Goal: Task Accomplishment & Management: Manage account settings

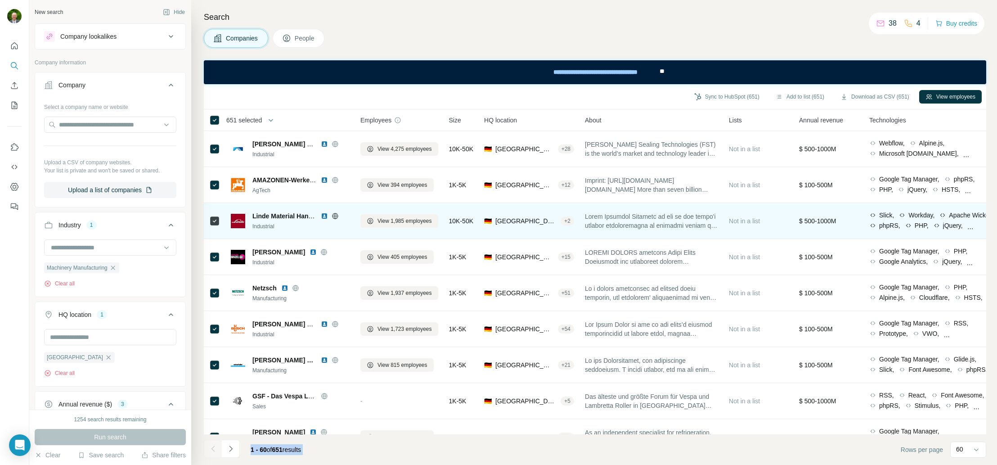
scroll to position [1172, 0]
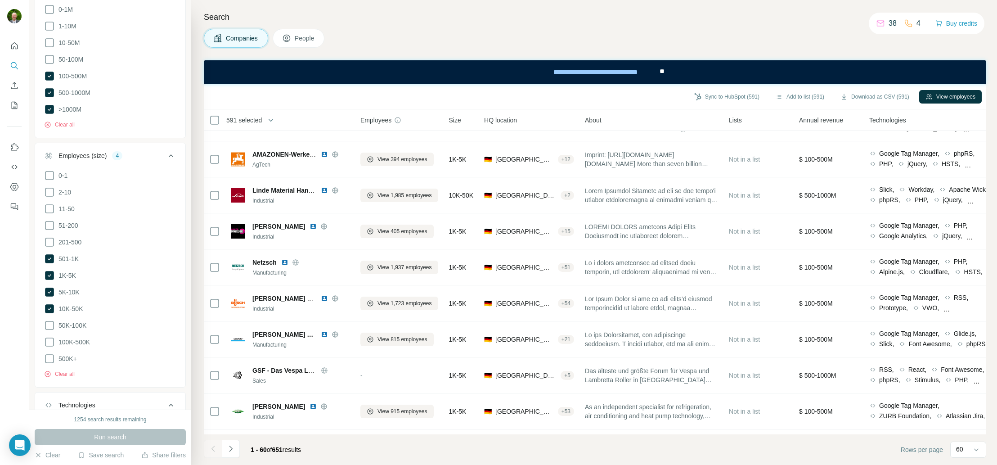
click at [398, 10] on div "Search Companies People Sync to HubSpot (591) Add to list (591) Download as CSV…" at bounding box center [594, 232] width 806 height 465
click at [305, 38] on span "People" at bounding box center [305, 38] width 21 height 9
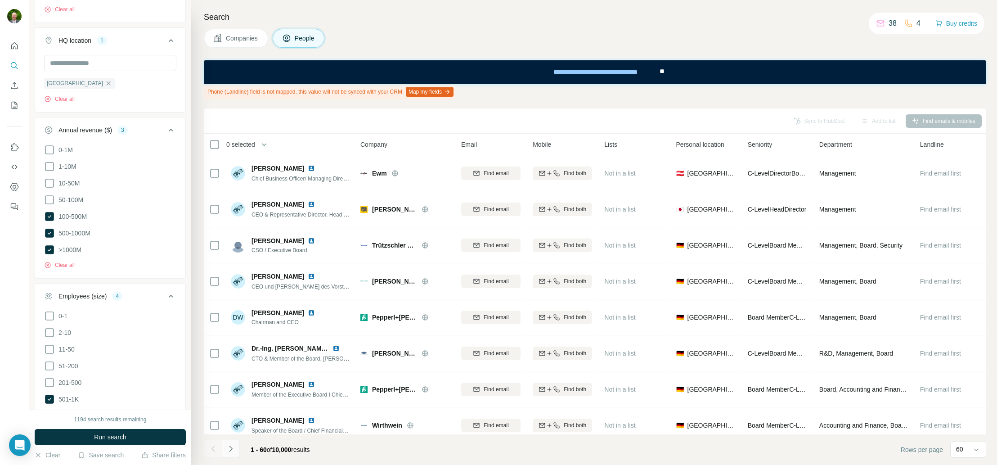
click at [231, 449] on icon "Navigate to next page" at bounding box center [230, 448] width 3 height 6
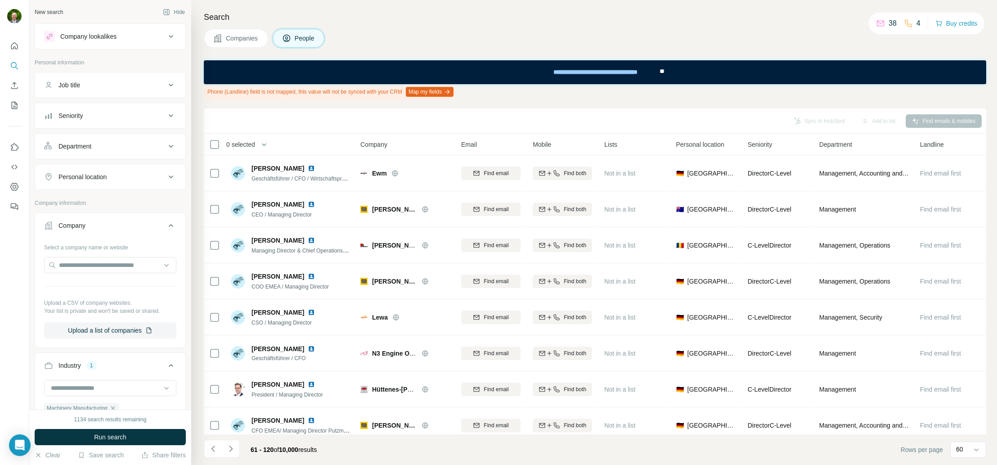
click at [169, 84] on icon at bounding box center [171, 85] width 4 height 3
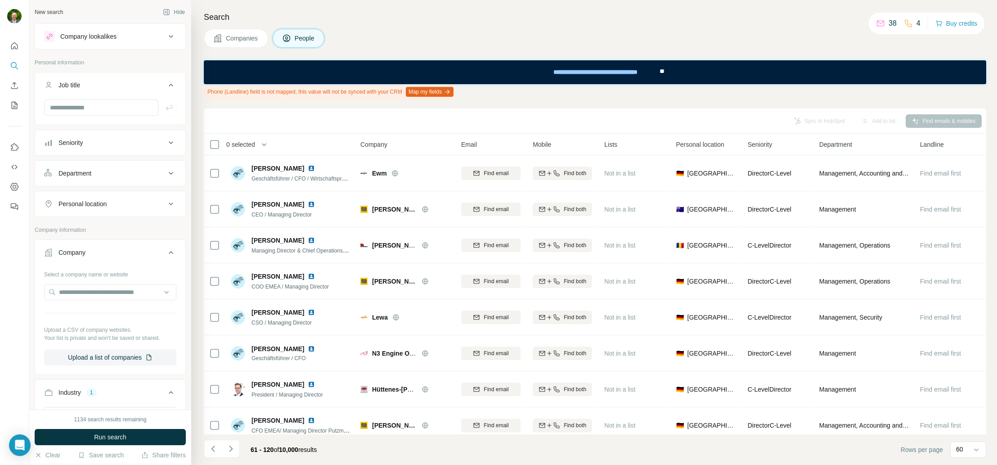
click at [166, 84] on icon at bounding box center [171, 85] width 11 height 11
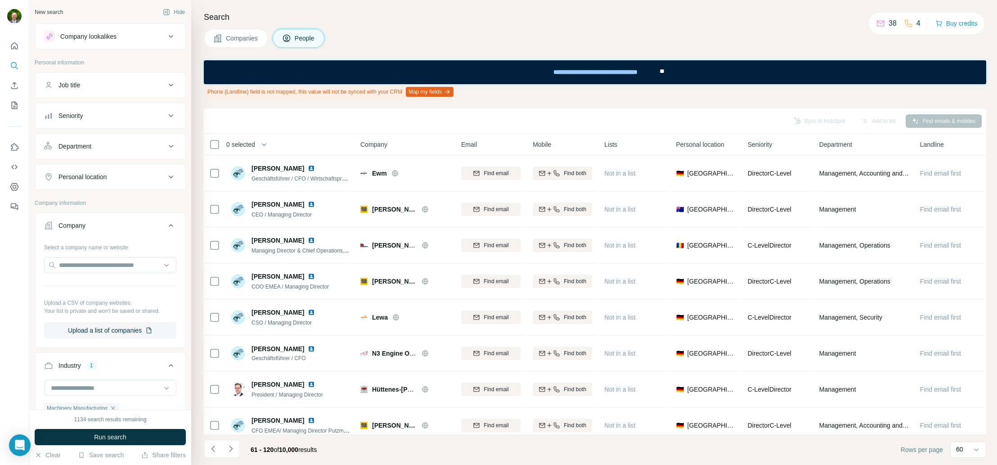
click at [169, 116] on icon at bounding box center [171, 115] width 4 height 3
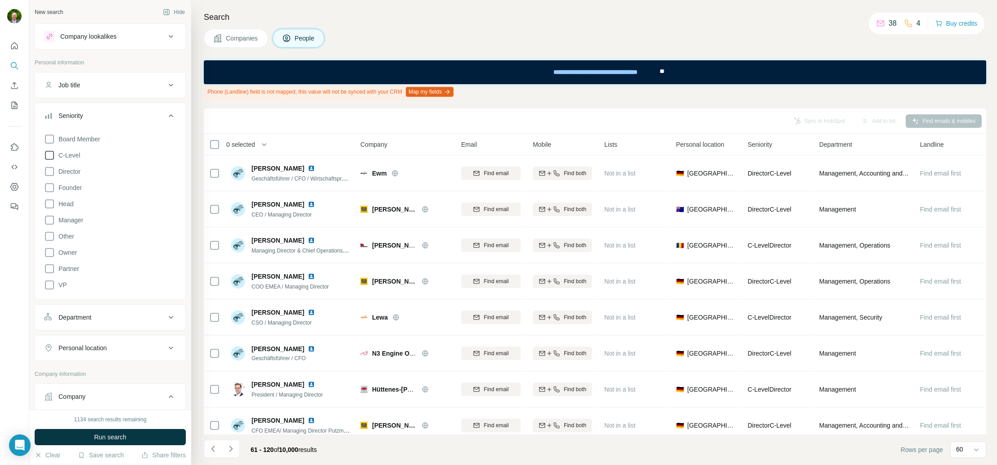
click at [51, 153] on icon at bounding box center [49, 155] width 11 height 11
click at [49, 138] on icon at bounding box center [49, 139] width 11 height 11
click at [49, 172] on icon at bounding box center [49, 171] width 11 height 11
click at [166, 328] on icon at bounding box center [171, 330] width 11 height 11
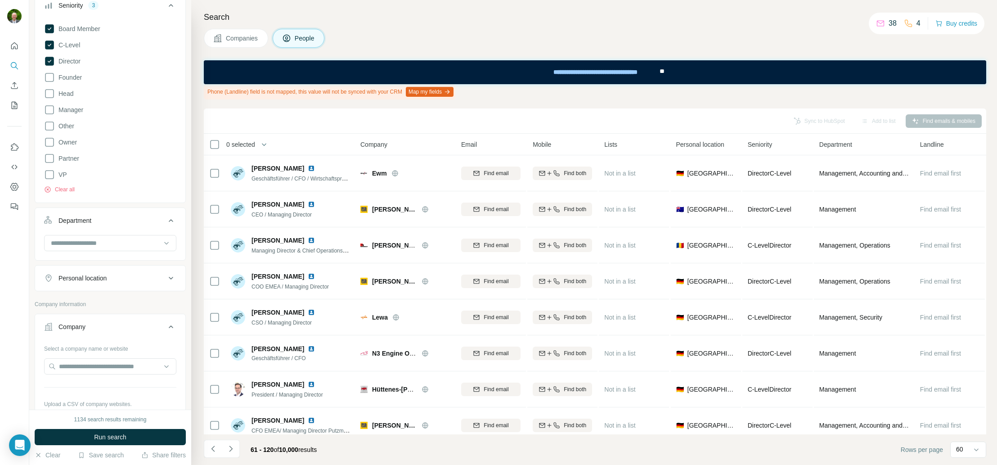
scroll to position [157, 0]
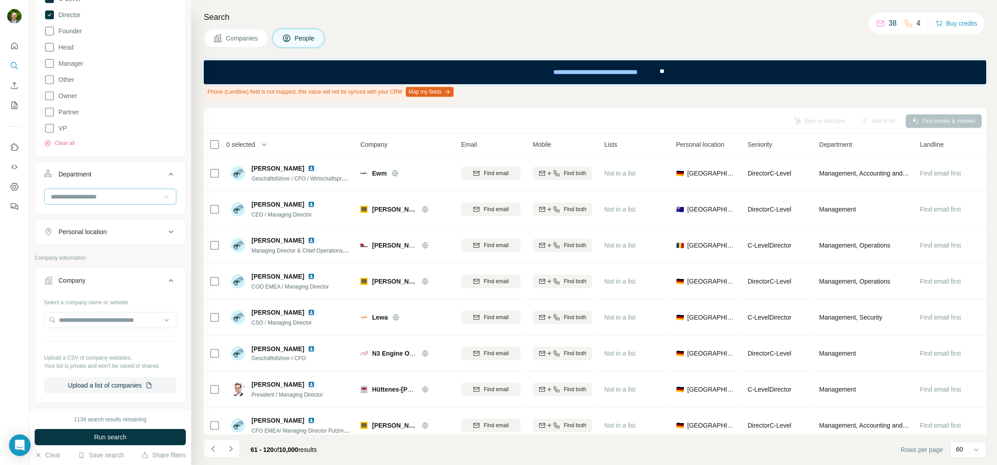
click at [162, 195] on icon at bounding box center [166, 196] width 9 height 9
click at [81, 233] on p "Engineering" at bounding box center [69, 232] width 34 height 9
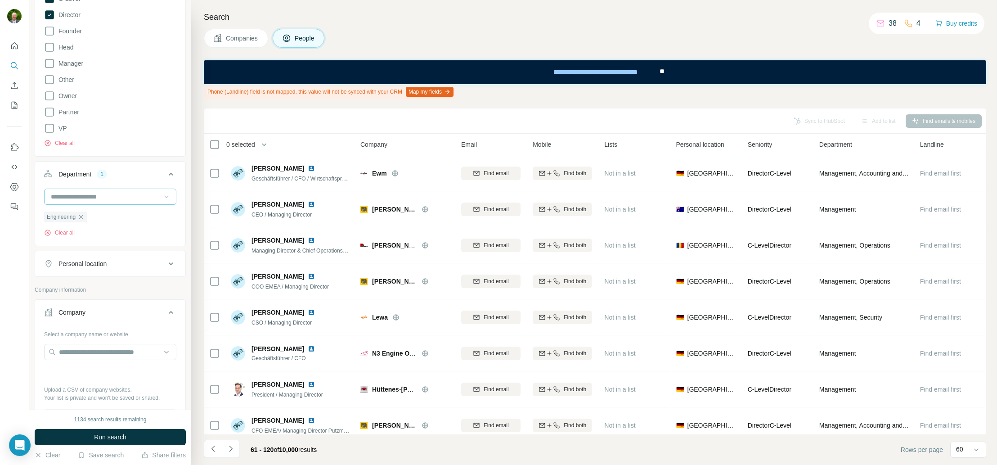
click at [162, 197] on icon at bounding box center [166, 196] width 9 height 9
click at [82, 232] on p "Management" at bounding box center [70, 233] width 37 height 9
click at [162, 195] on icon at bounding box center [166, 196] width 9 height 9
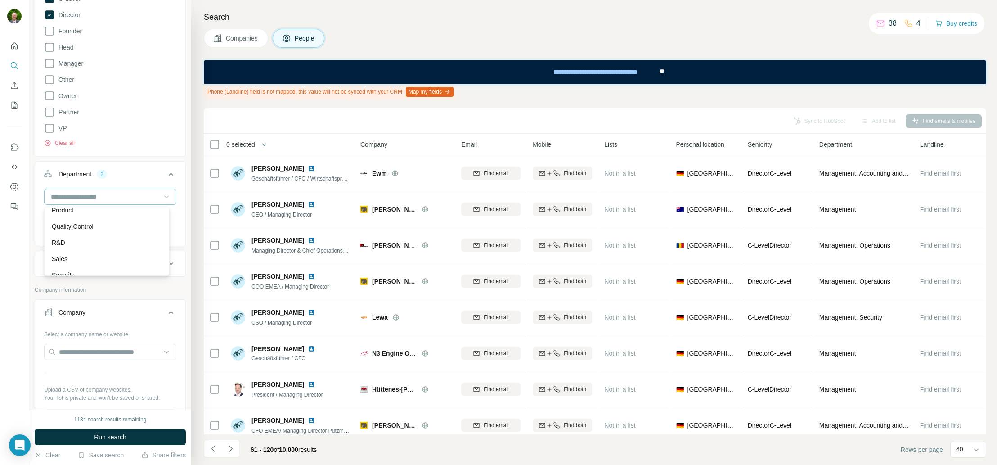
click at [80, 245] on div "R&D" at bounding box center [107, 242] width 110 height 9
click at [162, 195] on icon at bounding box center [166, 196] width 9 height 9
click at [75, 226] on div "Board" at bounding box center [107, 227] width 110 height 9
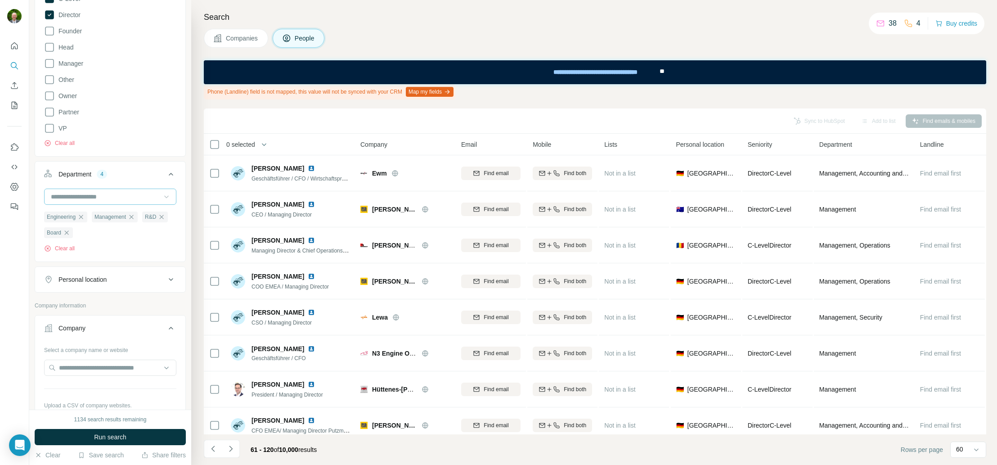
click at [162, 197] on icon at bounding box center [166, 196] width 9 height 9
click at [92, 212] on p "Manufacturing" at bounding box center [72, 211] width 40 height 9
click at [162, 196] on icon at bounding box center [166, 196] width 9 height 9
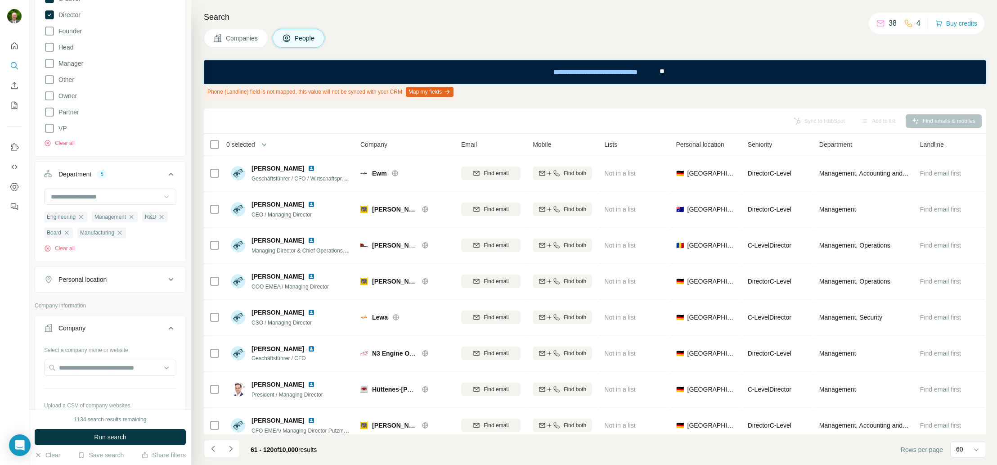
click at [144, 304] on p "Company information" at bounding box center [110, 305] width 151 height 8
click at [166, 278] on icon at bounding box center [171, 279] width 11 height 11
click at [86, 302] on input "text" at bounding box center [110, 302] width 132 height 16
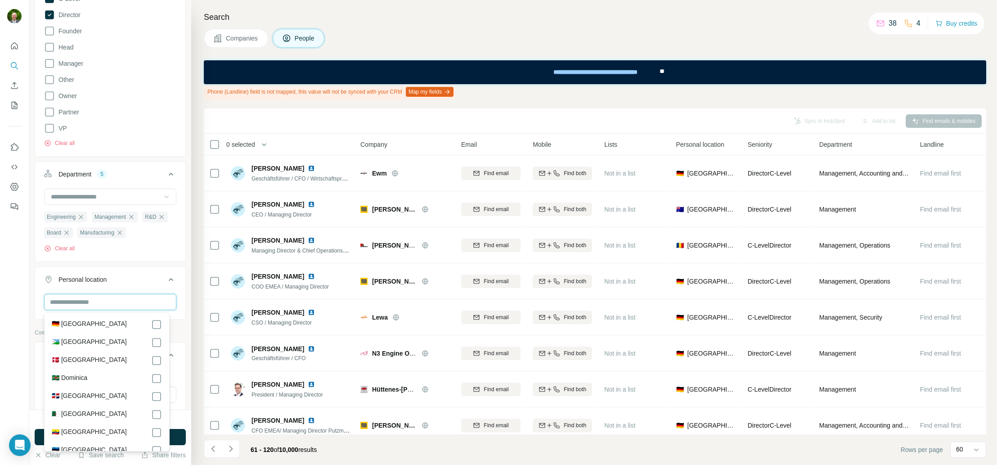
scroll to position [998, 0]
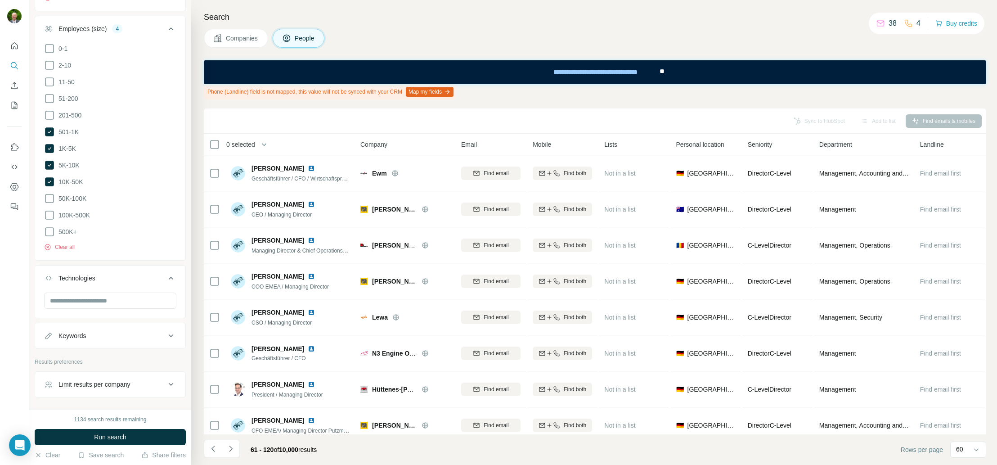
scroll to position [1026, 0]
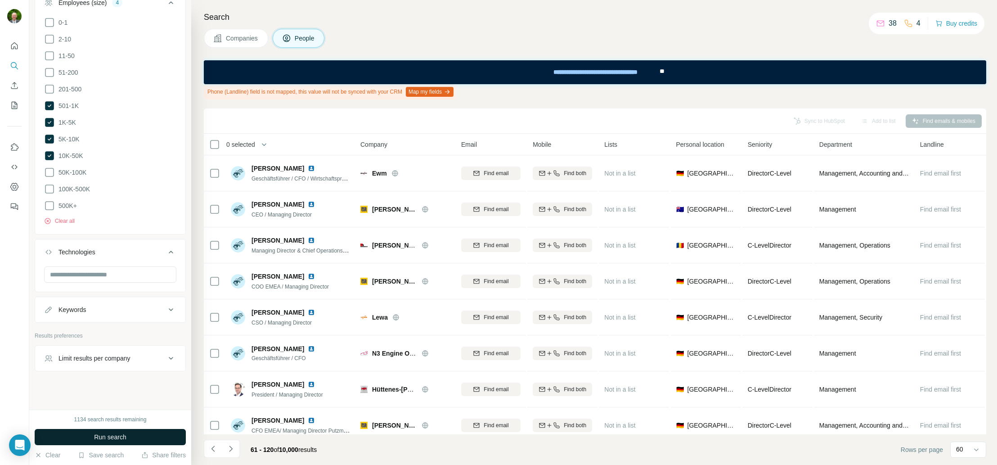
click at [118, 435] on span "Run search" at bounding box center [110, 436] width 32 height 9
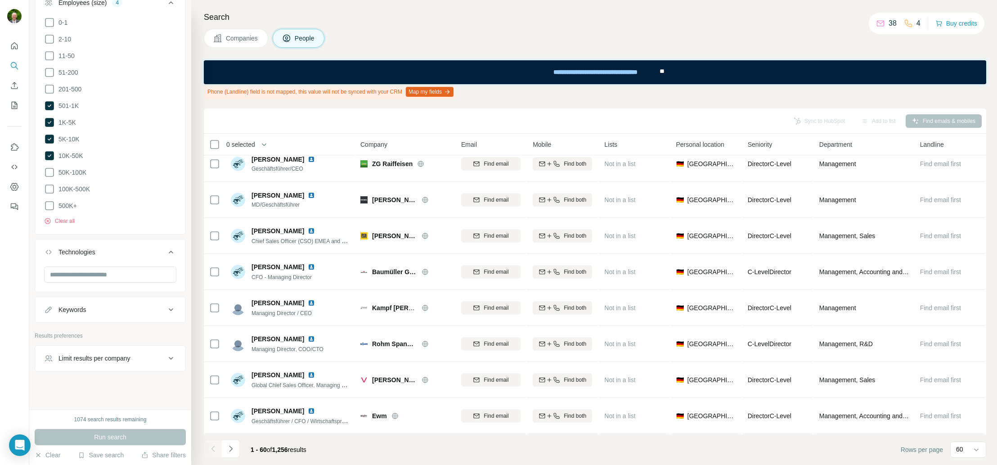
scroll to position [0, 0]
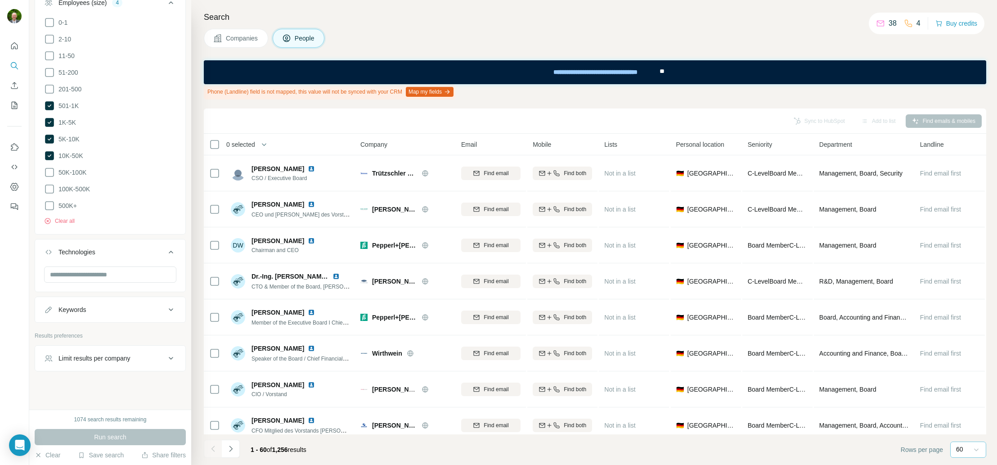
click at [980, 449] on icon at bounding box center [976, 449] width 9 height 9
click at [978, 450] on icon at bounding box center [976, 449] width 9 height 9
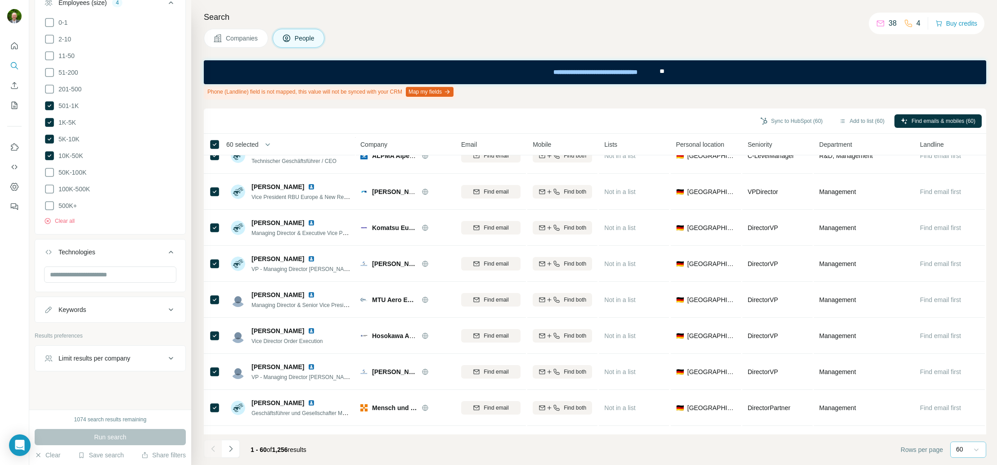
scroll to position [1885, 0]
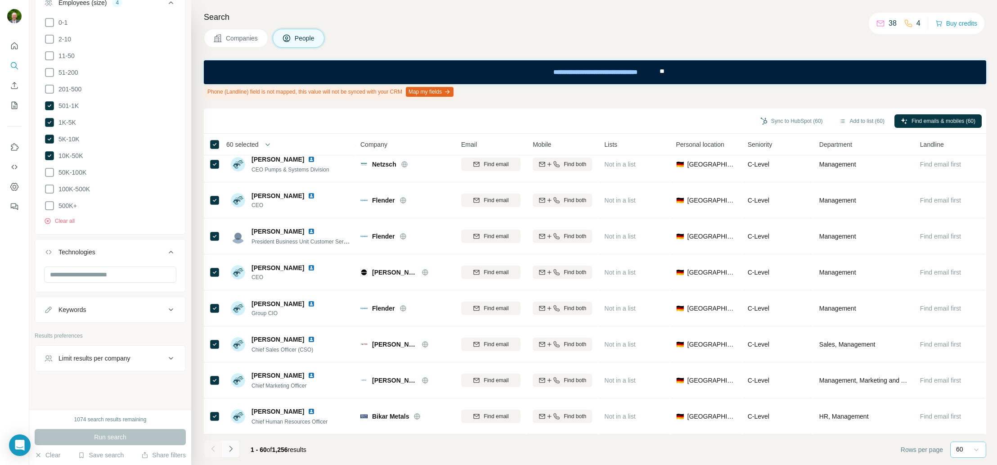
click at [232, 444] on icon "Navigate to next page" at bounding box center [230, 448] width 9 height 9
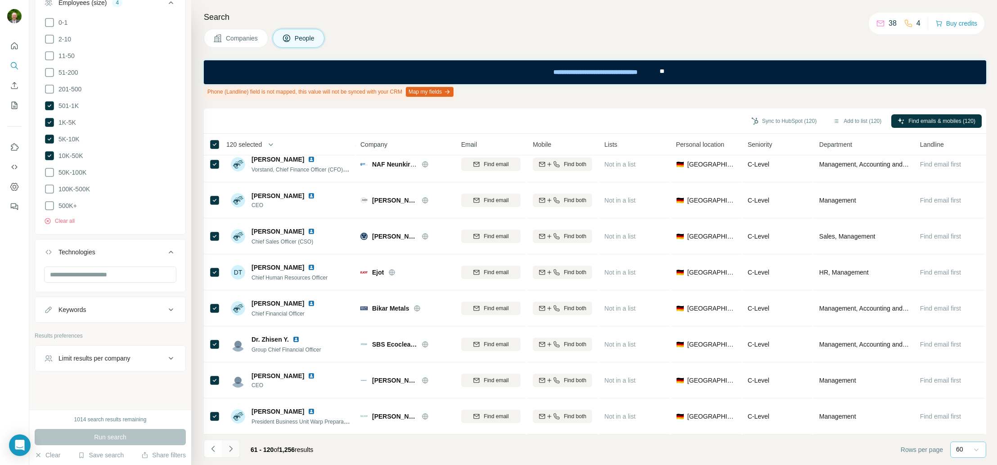
click at [232, 449] on icon "Navigate to next page" at bounding box center [230, 448] width 9 height 9
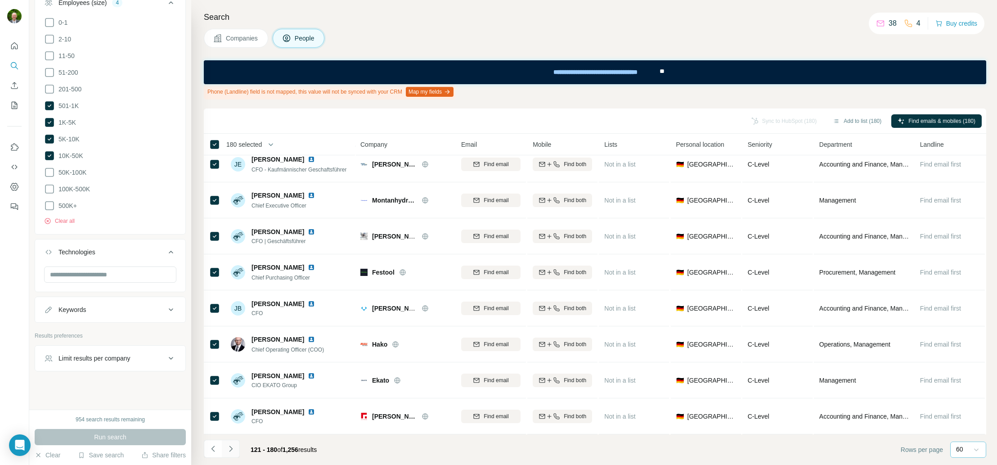
click at [232, 448] on icon "Navigate to next page" at bounding box center [230, 448] width 3 height 6
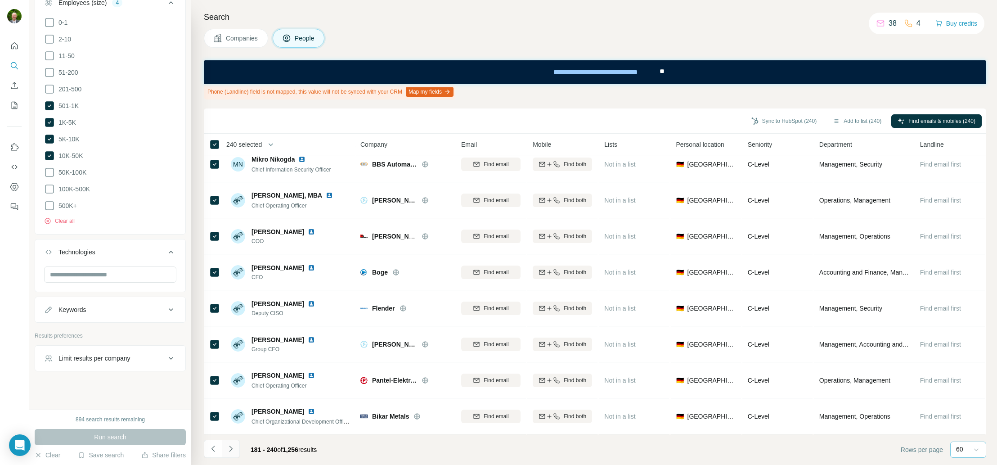
click at [230, 447] on icon "Navigate to next page" at bounding box center [230, 448] width 9 height 9
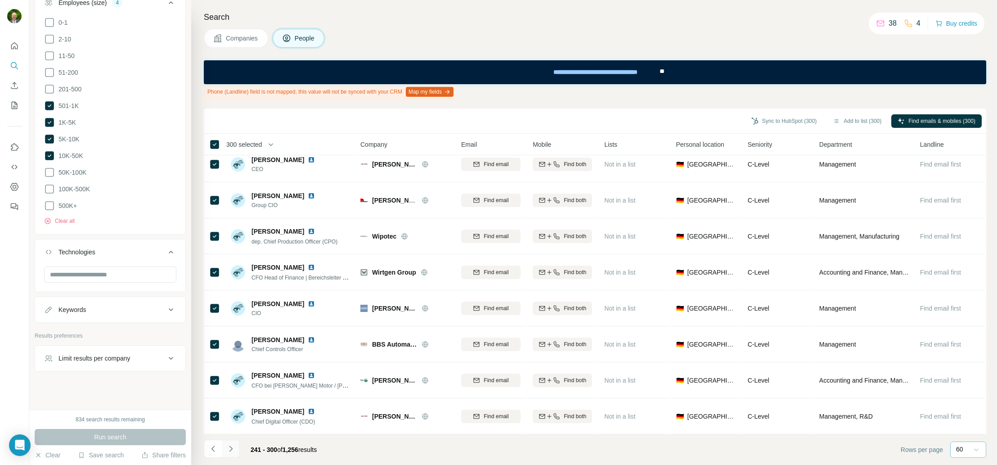
click at [233, 450] on icon "Navigate to next page" at bounding box center [230, 448] width 9 height 9
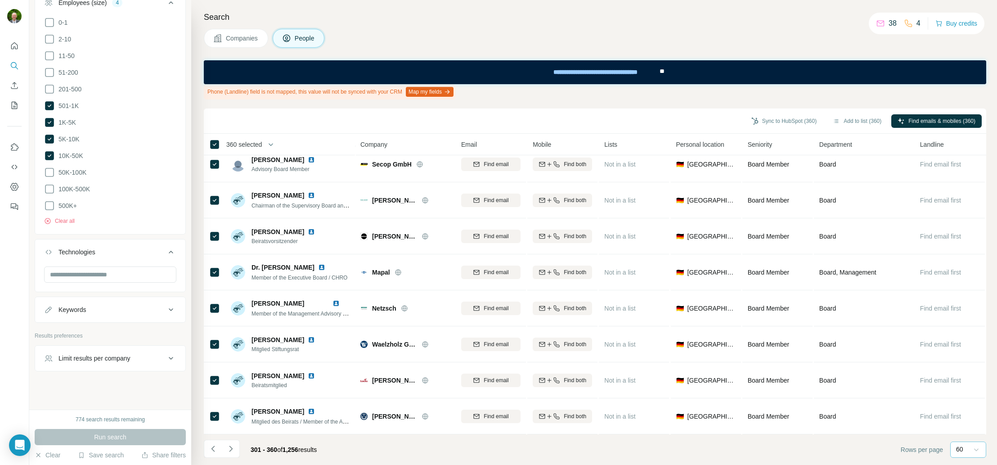
click at [229, 448] on icon "Navigate to next page" at bounding box center [230, 448] width 9 height 9
click at [231, 447] on icon "Navigate to next page" at bounding box center [230, 448] width 3 height 6
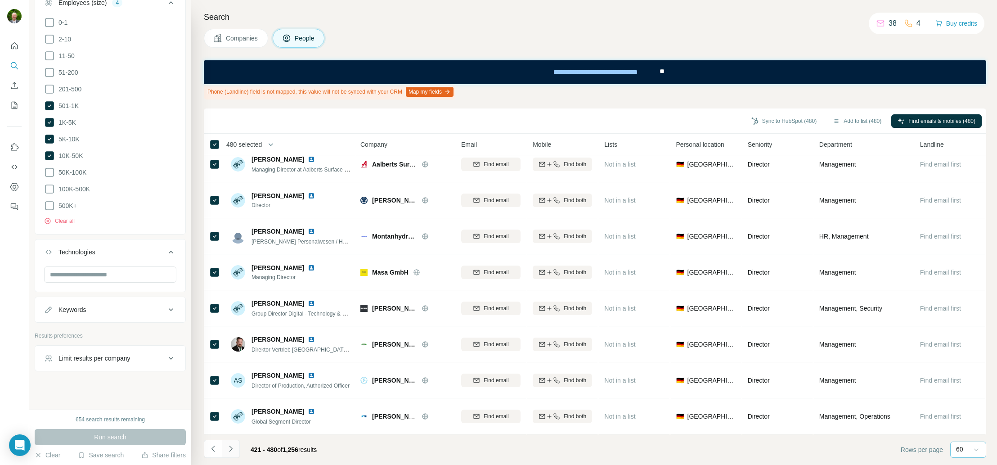
click at [230, 448] on icon "Navigate to next page" at bounding box center [230, 448] width 9 height 9
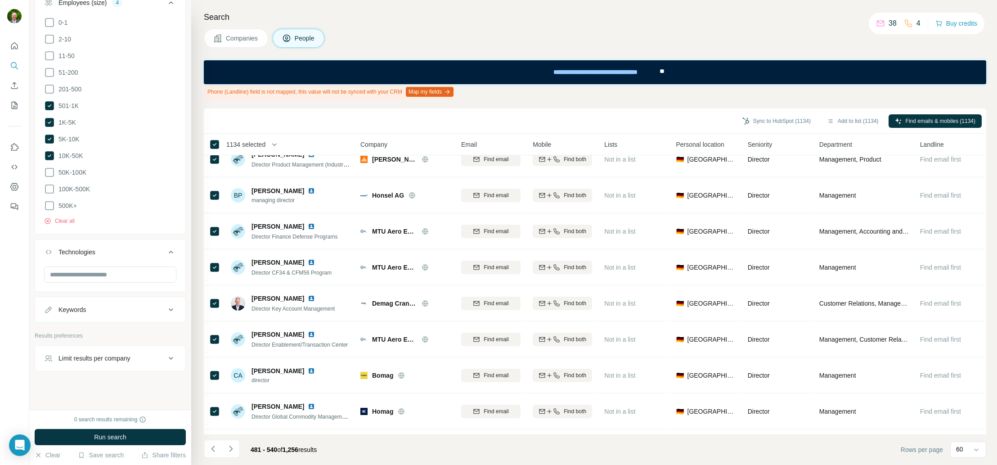
scroll to position [1226, 0]
click at [213, 447] on icon "Navigate to previous page" at bounding box center [213, 448] width 9 height 9
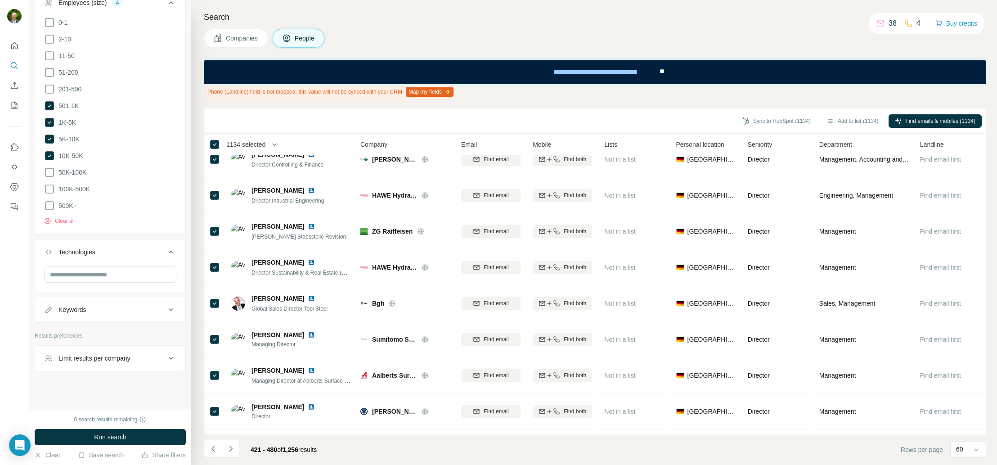
click at [213, 447] on icon "Navigate to previous page" at bounding box center [213, 448] width 9 height 9
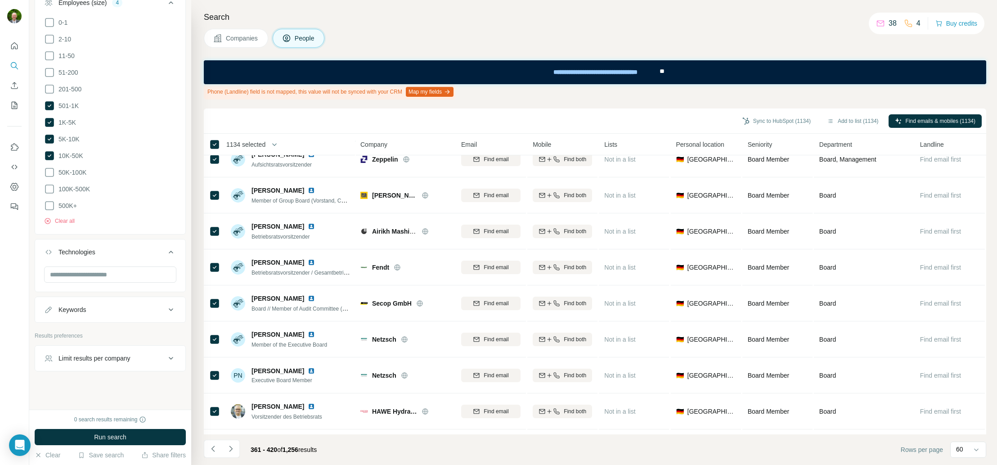
click at [213, 447] on icon "Navigate to previous page" at bounding box center [213, 448] width 9 height 9
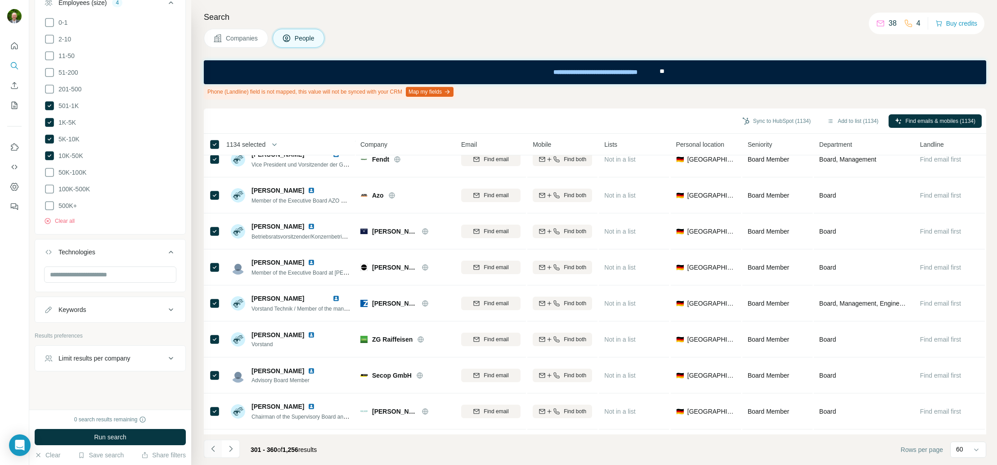
click at [213, 447] on icon "Navigate to previous page" at bounding box center [213, 448] width 9 height 9
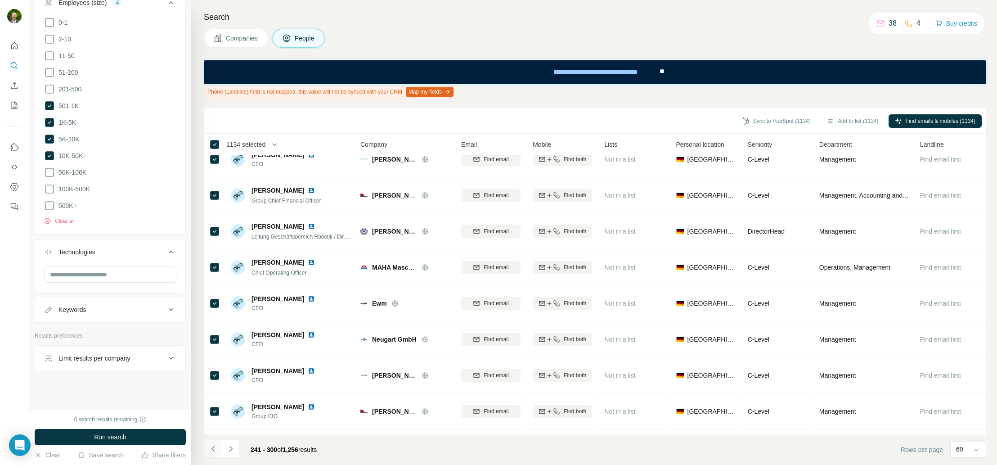
click at [213, 447] on icon "Navigate to previous page" at bounding box center [213, 448] width 9 height 9
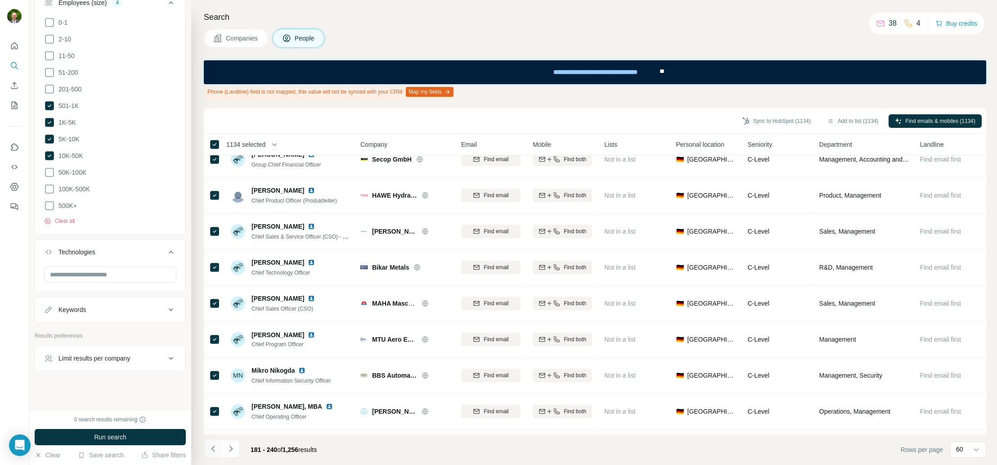
click at [213, 447] on icon "Navigate to previous page" at bounding box center [213, 448] width 9 height 9
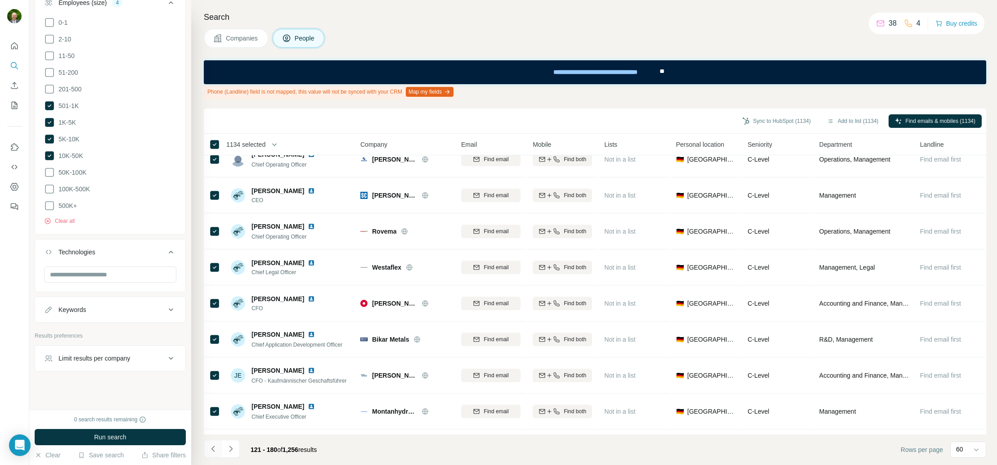
click at [213, 446] on icon "Navigate to previous page" at bounding box center [212, 448] width 3 height 6
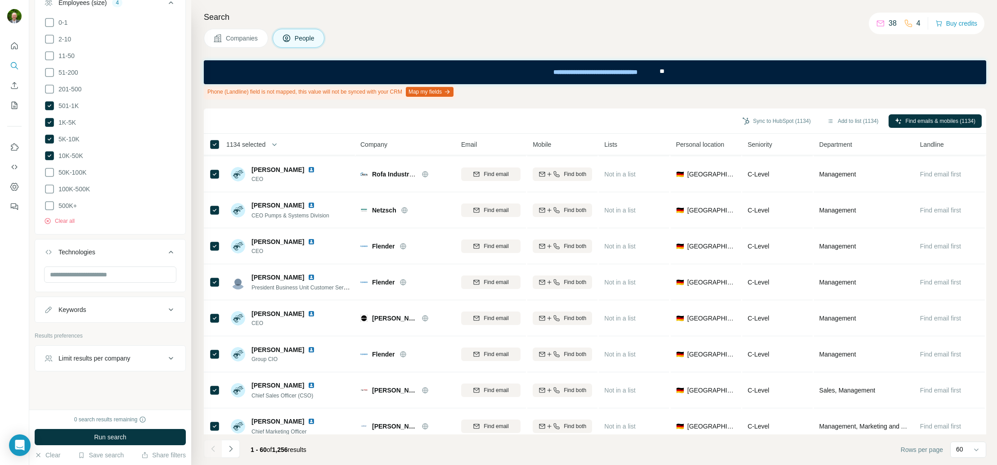
scroll to position [1885, 0]
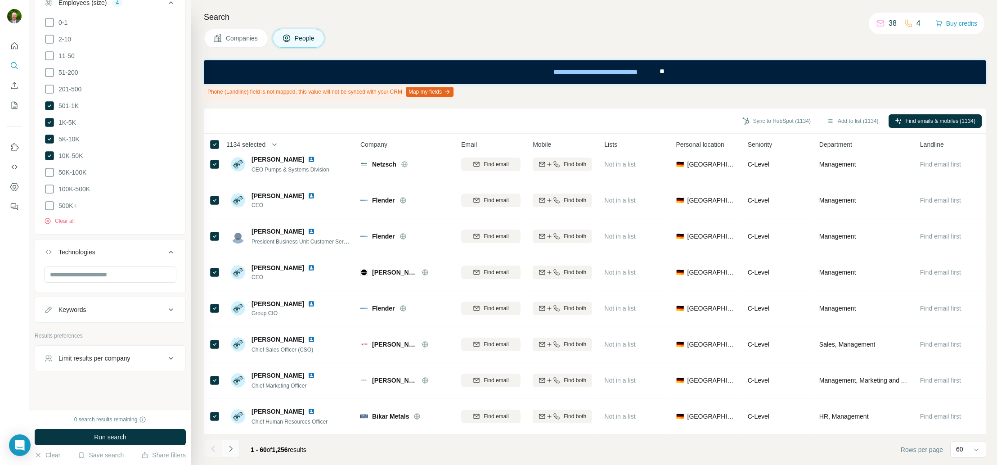
click at [231, 450] on icon "Navigate to next page" at bounding box center [230, 448] width 9 height 9
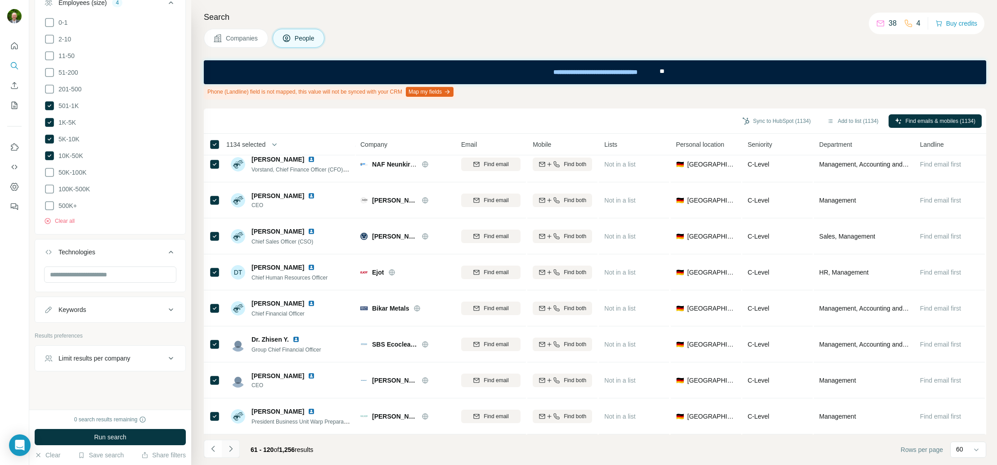
click at [233, 442] on button "Navigate to next page" at bounding box center [231, 448] width 18 height 18
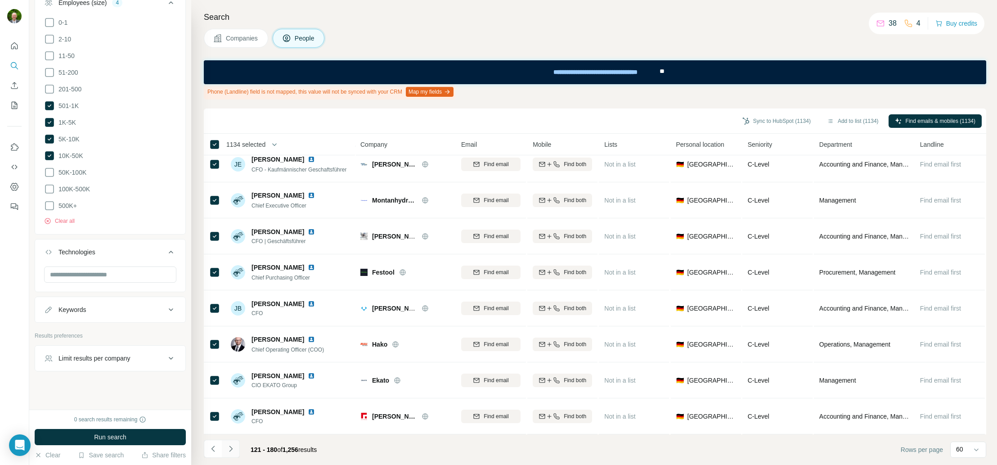
click at [229, 445] on icon "Navigate to next page" at bounding box center [230, 448] width 9 height 9
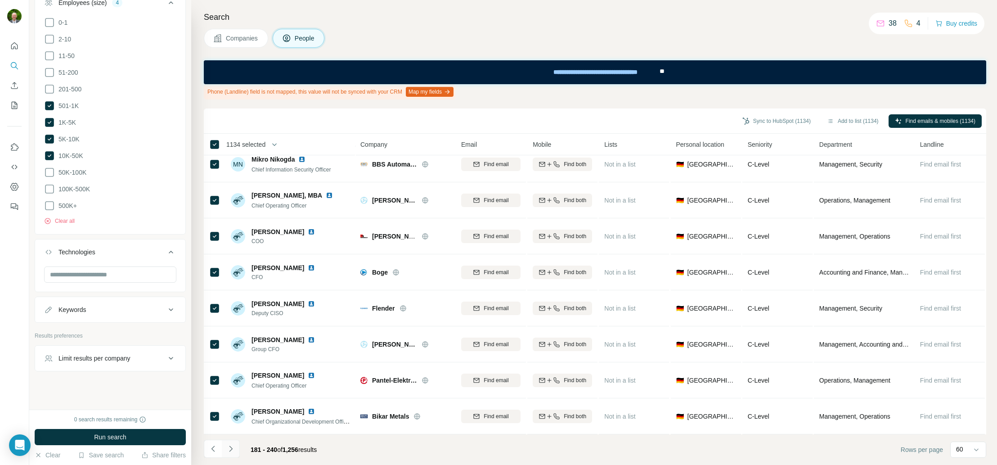
click at [229, 448] on icon "Navigate to next page" at bounding box center [230, 448] width 9 height 9
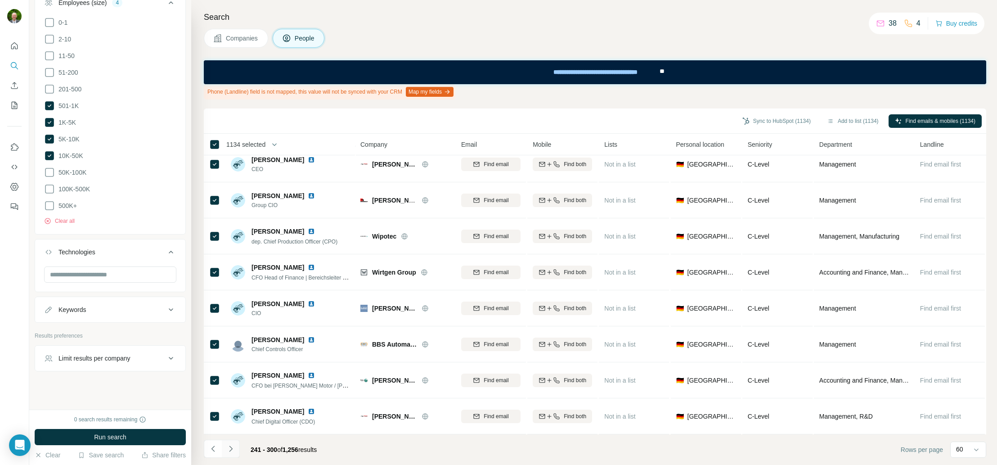
click at [229, 449] on icon "Navigate to next page" at bounding box center [230, 448] width 9 height 9
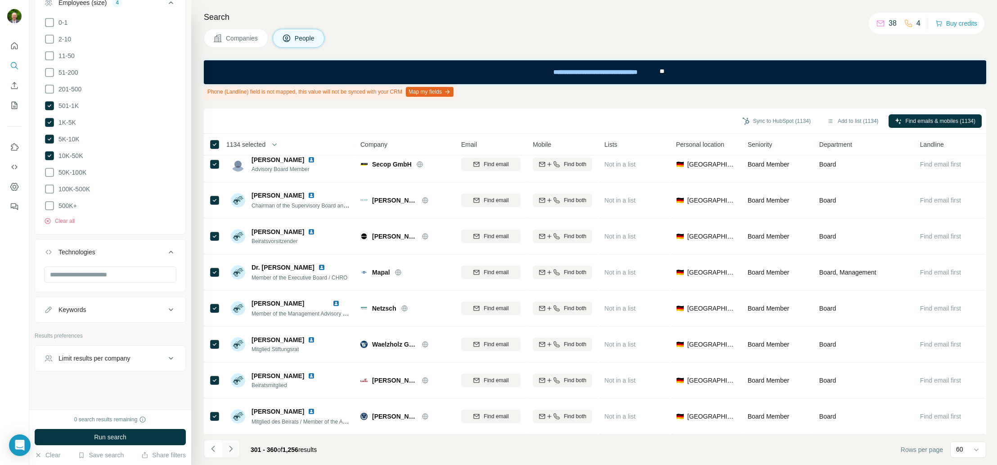
click at [229, 449] on icon "Navigate to next page" at bounding box center [230, 448] width 9 height 9
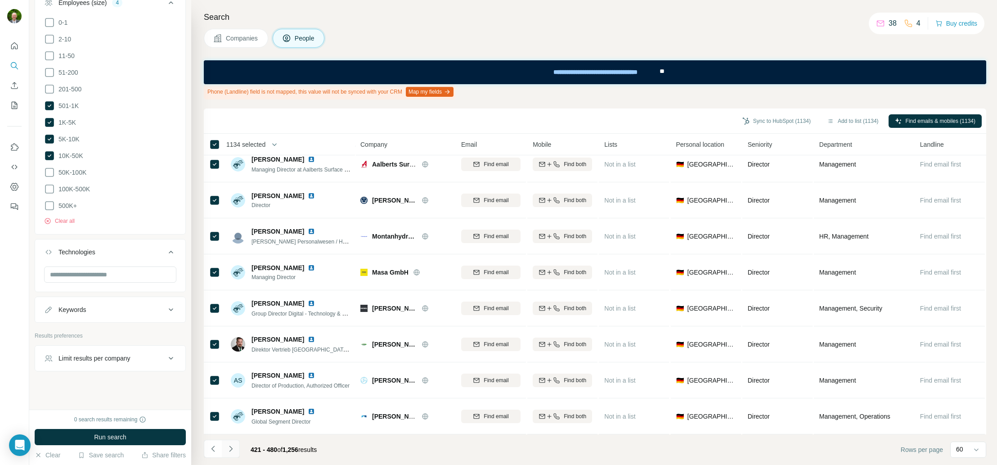
click at [229, 449] on icon "Navigate to next page" at bounding box center [230, 448] width 9 height 9
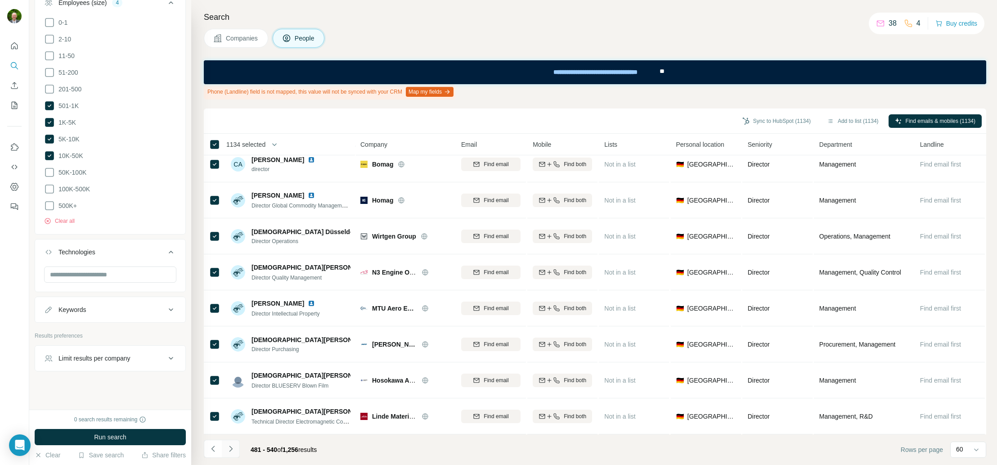
click at [229, 449] on icon "Navigate to next page" at bounding box center [230, 448] width 9 height 9
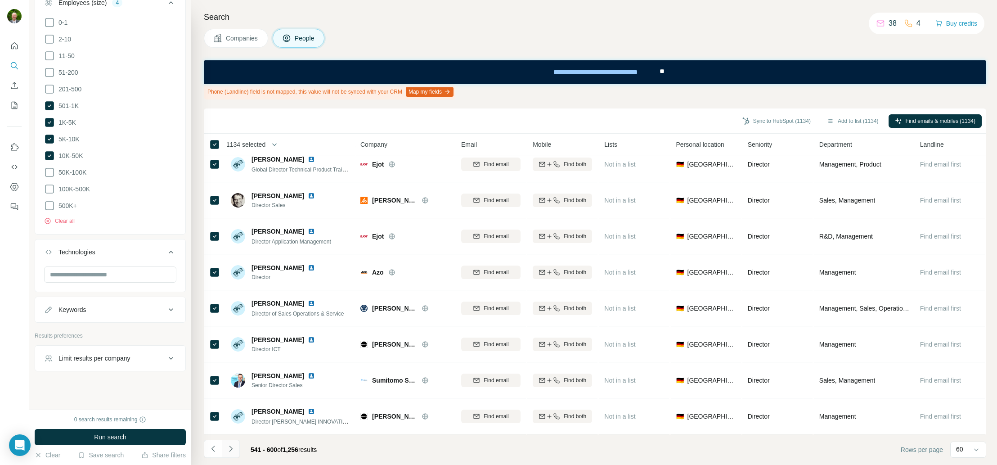
click at [229, 449] on icon "Navigate to next page" at bounding box center [230, 448] width 9 height 9
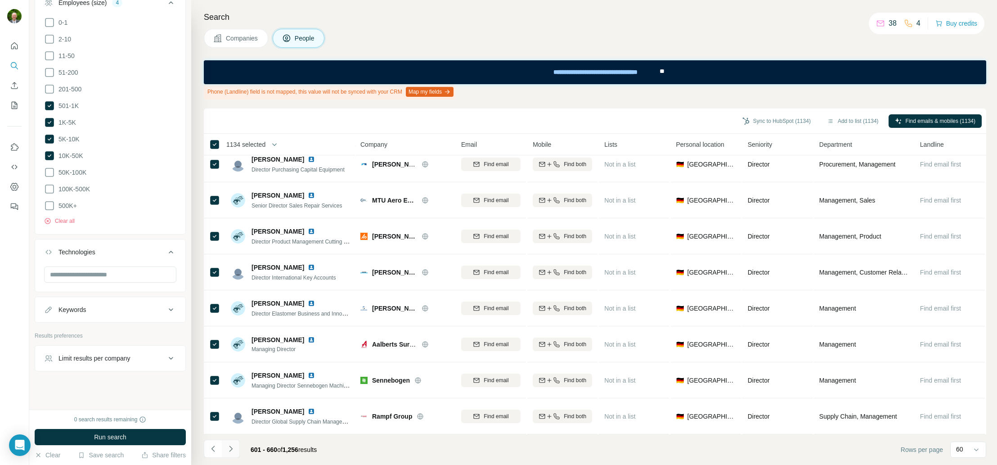
click at [229, 449] on icon "Navigate to next page" at bounding box center [230, 448] width 9 height 9
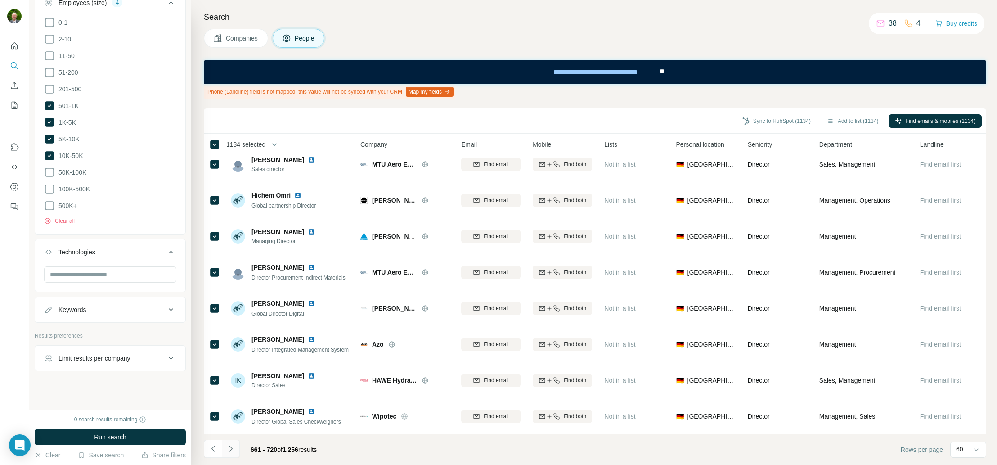
click at [229, 449] on icon "Navigate to next page" at bounding box center [230, 448] width 9 height 9
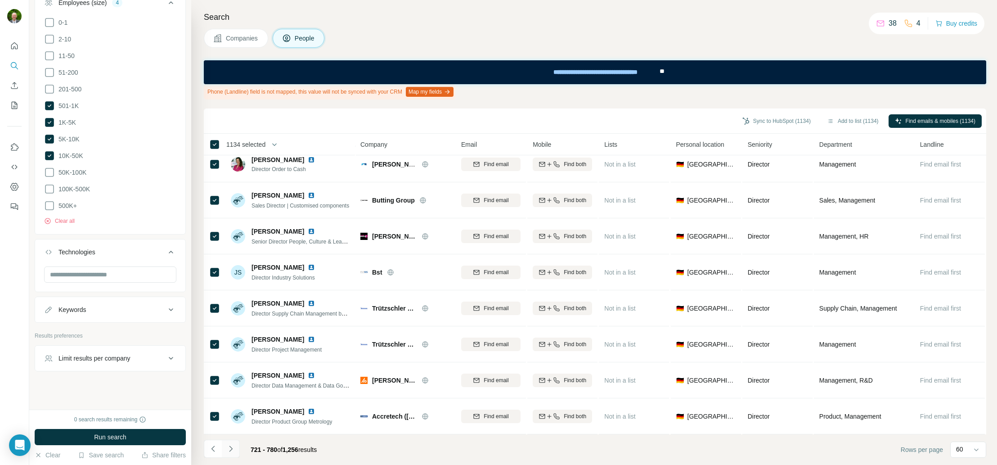
click at [229, 449] on icon "Navigate to next page" at bounding box center [230, 448] width 9 height 9
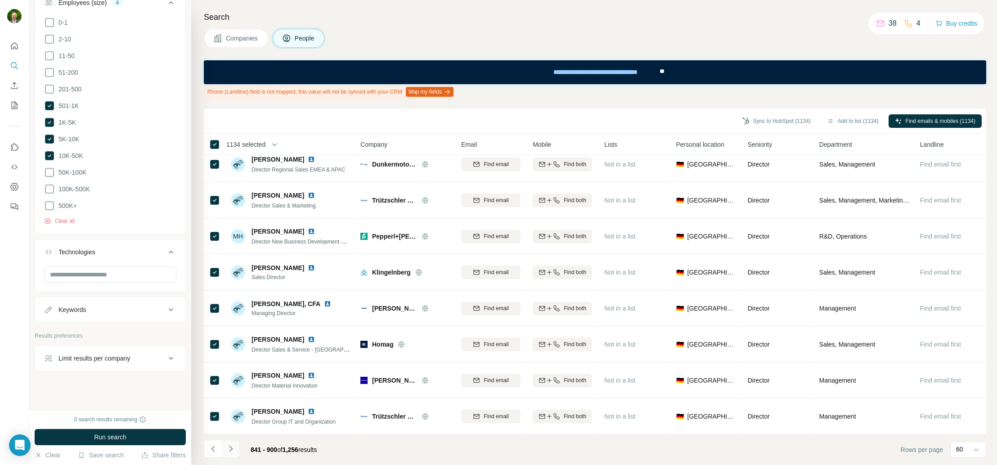
click at [229, 449] on icon "Navigate to next page" at bounding box center [230, 448] width 9 height 9
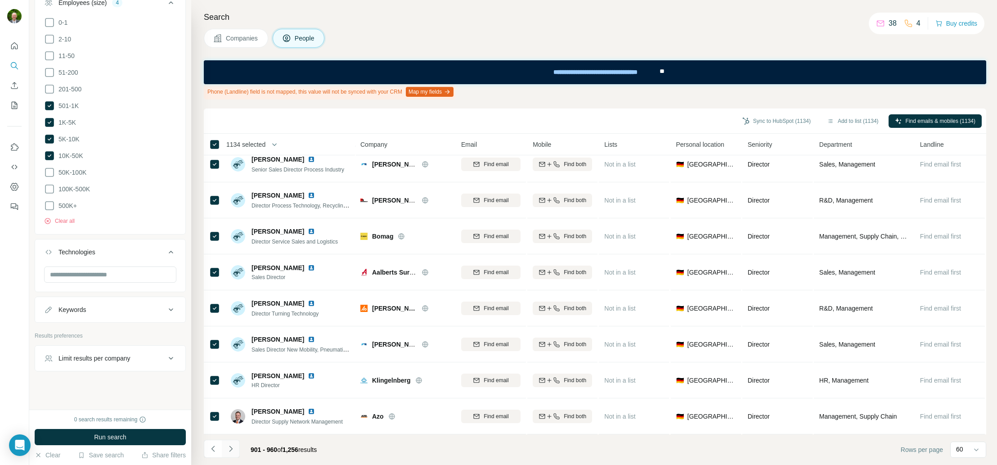
click at [229, 449] on icon "Navigate to next page" at bounding box center [230, 448] width 9 height 9
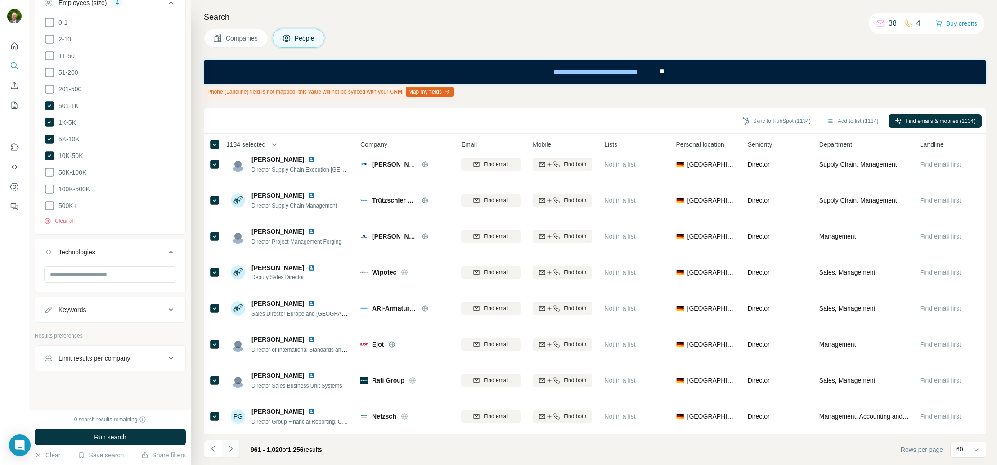
click at [229, 449] on icon "Navigate to next page" at bounding box center [230, 448] width 9 height 9
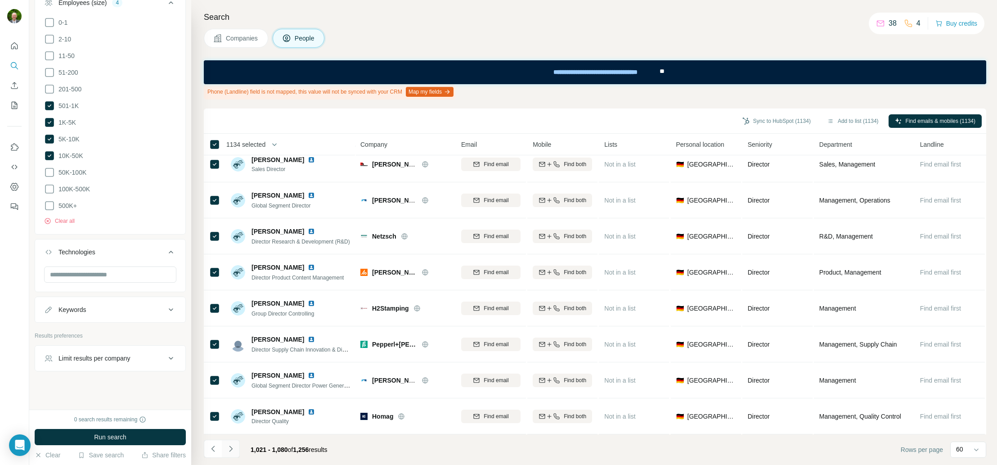
click at [229, 449] on icon "Navigate to next page" at bounding box center [230, 448] width 9 height 9
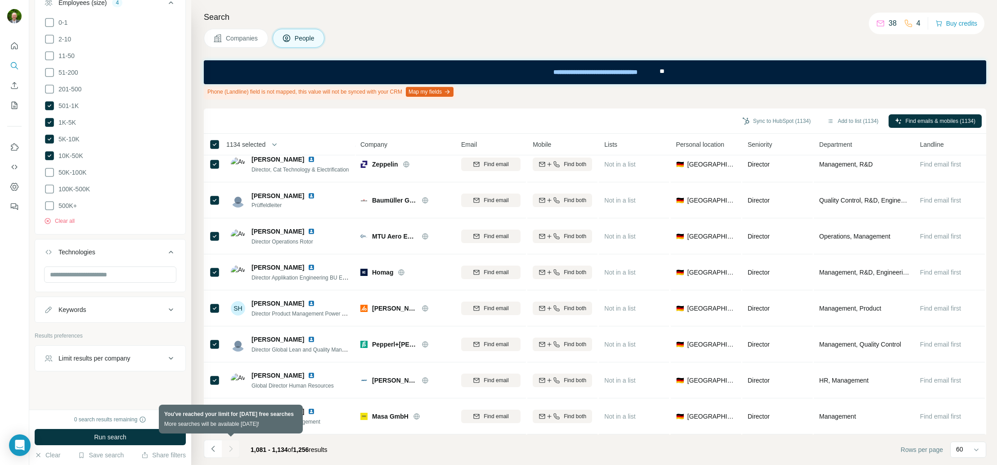
scroll to position [1669, 0]
click at [229, 449] on div at bounding box center [231, 448] width 18 height 18
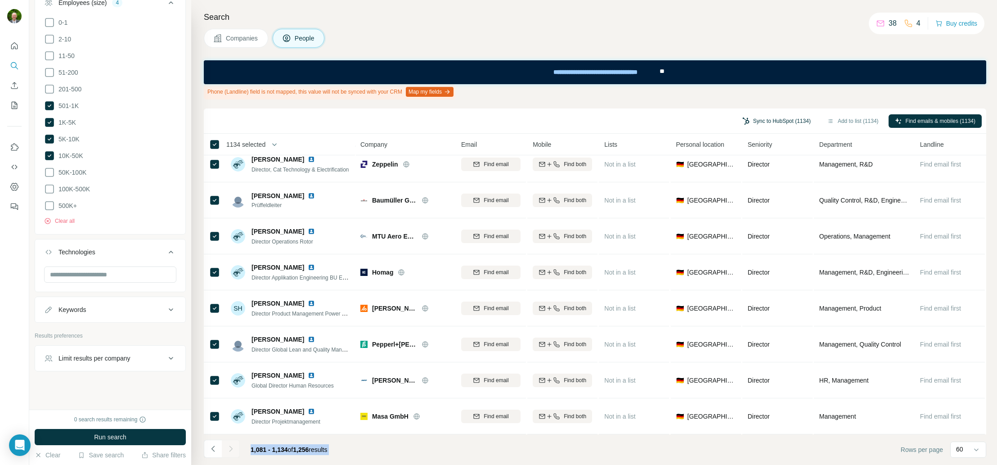
click at [762, 120] on button "Sync to HubSpot (1134)" at bounding box center [776, 120] width 81 height 13
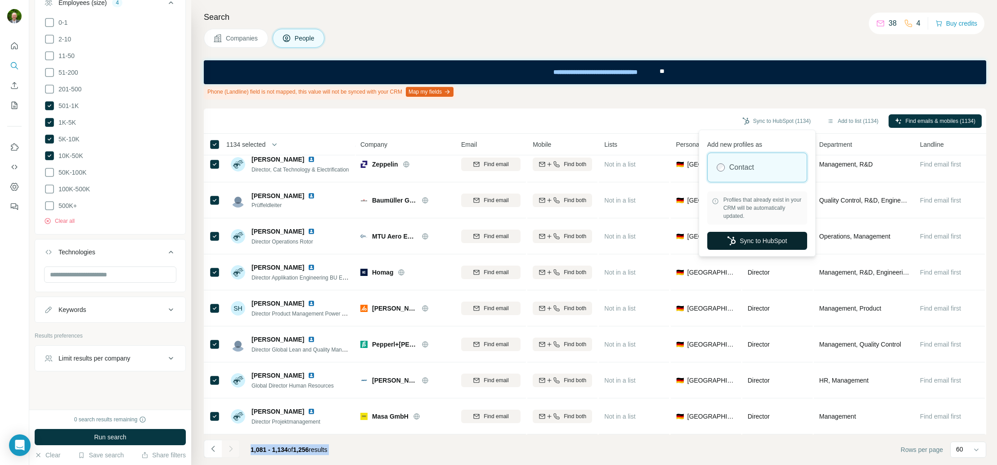
click at [743, 241] on button "Sync to HubSpot" at bounding box center [757, 241] width 100 height 18
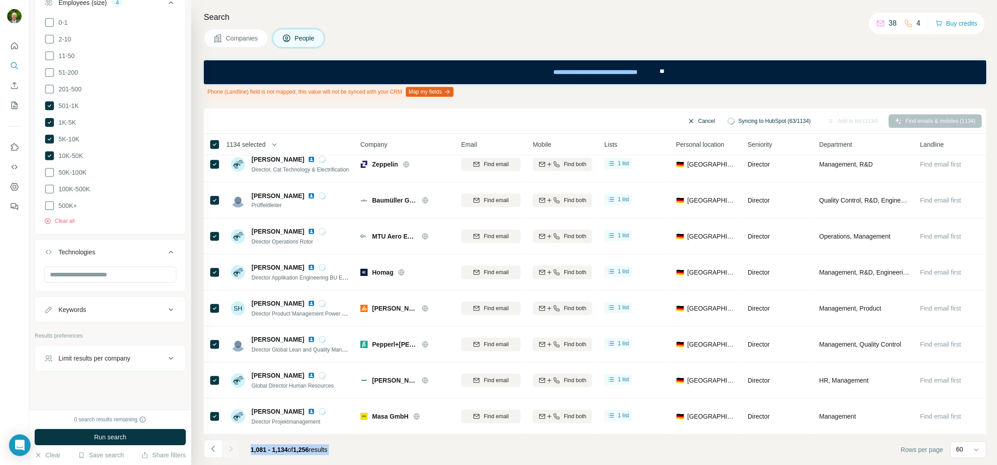
click at [689, 120] on icon "button" at bounding box center [691, 121] width 4 height 4
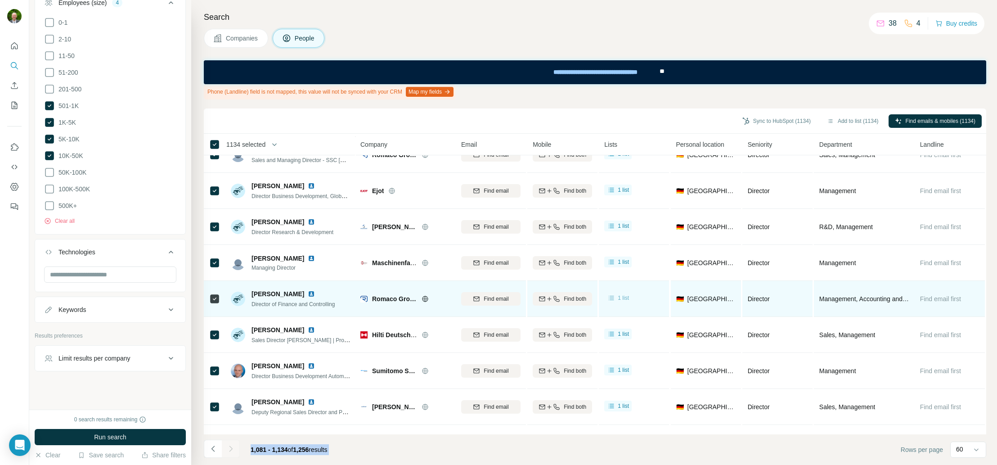
scroll to position [0, 0]
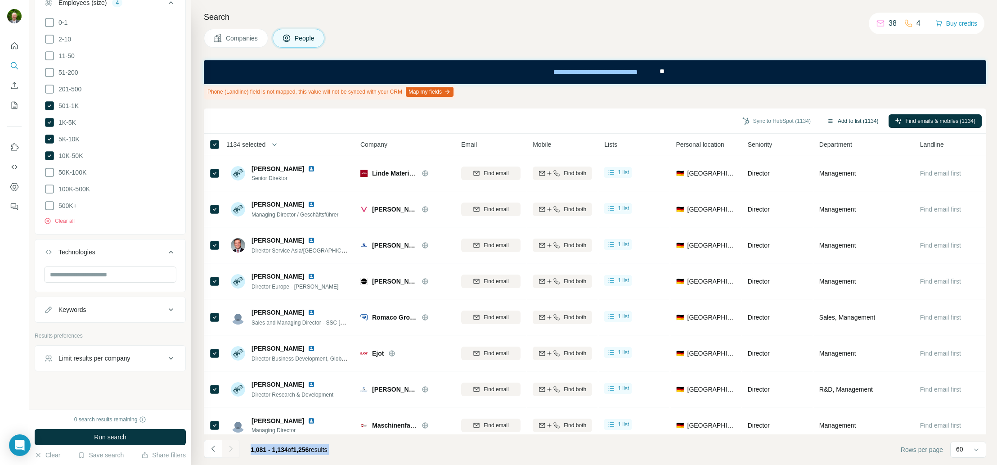
click at [845, 120] on button "Add to list (1134)" at bounding box center [852, 120] width 64 height 13
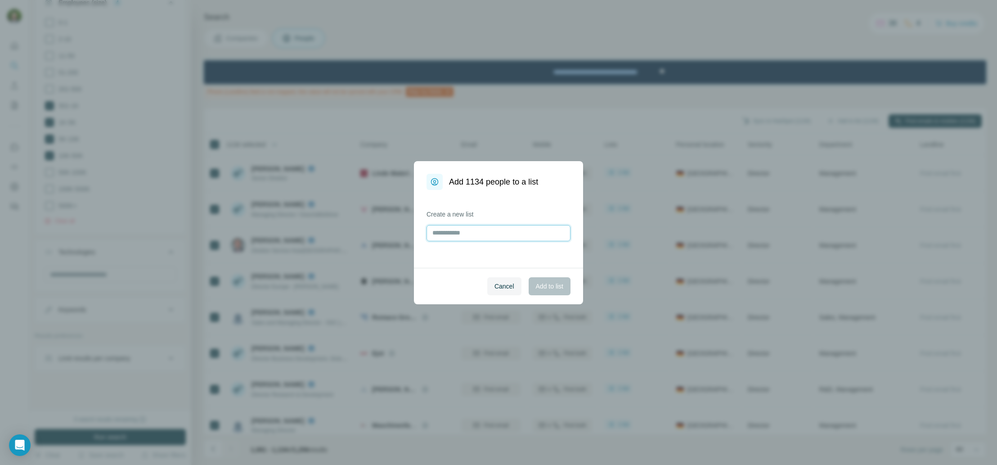
click at [431, 231] on input "text" at bounding box center [498, 233] width 144 height 16
drag, startPoint x: 542, startPoint y: 284, endPoint x: 496, endPoint y: 232, distance: 70.1
click at [542, 261] on dialog "**********" at bounding box center [498, 232] width 169 height 143
click at [506, 231] on input "**********" at bounding box center [498, 233] width 144 height 16
click at [496, 232] on input "**********" at bounding box center [498, 233] width 144 height 16
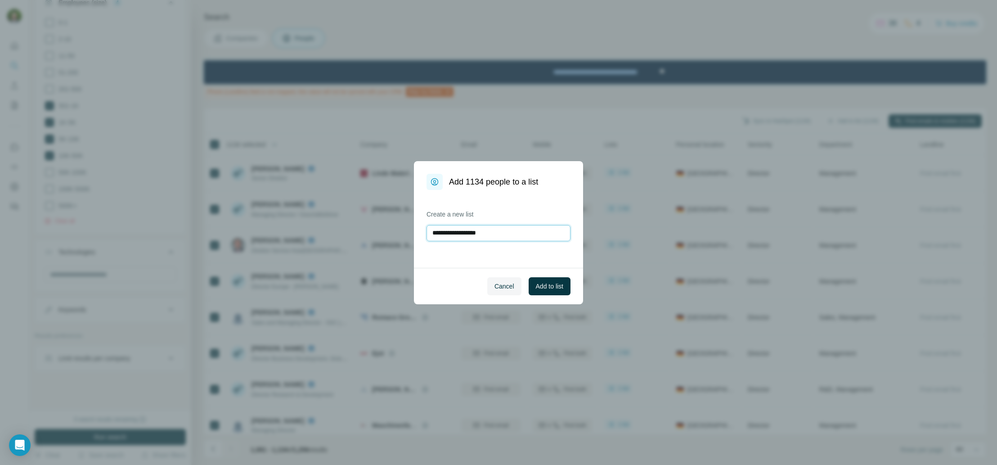
click at [502, 233] on input "**********" at bounding box center [498, 233] width 144 height 16
type input "**********"
click at [542, 286] on span "Add to list" at bounding box center [549, 286] width 27 height 9
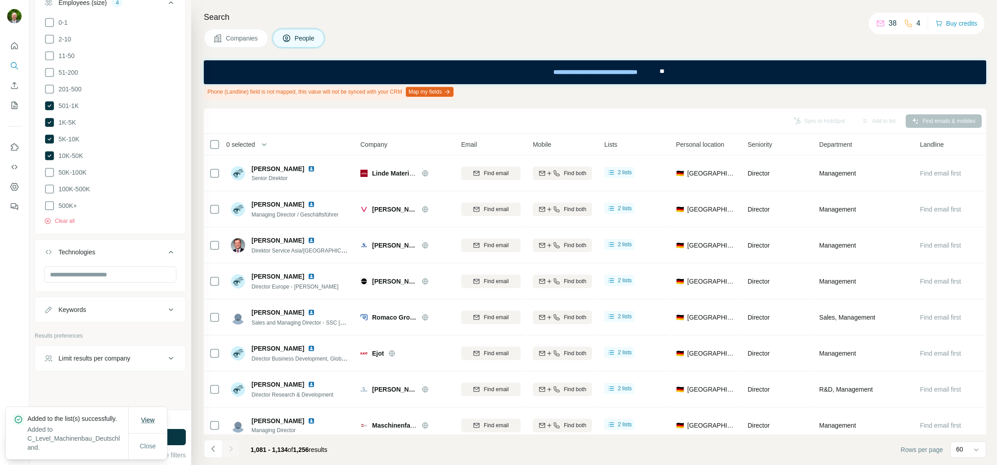
click at [147, 416] on span "View" at bounding box center [147, 419] width 13 height 7
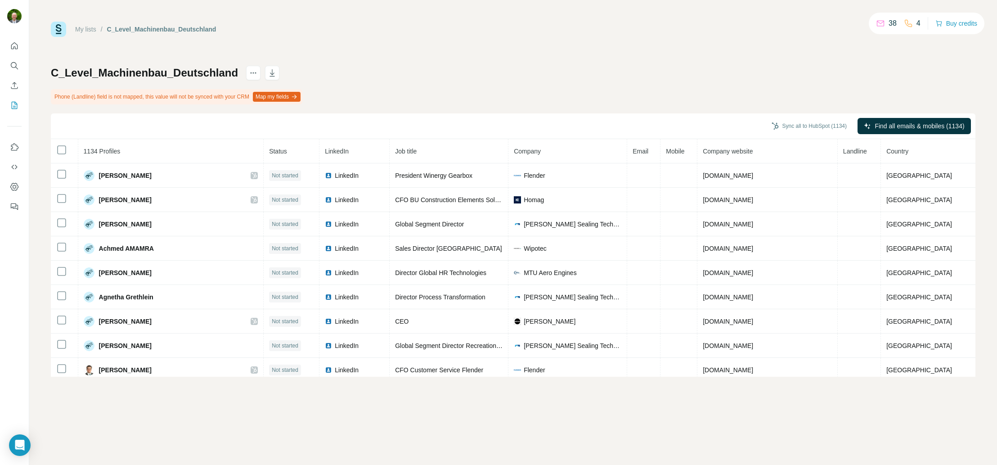
click at [422, 50] on div "My lists / C_Level_Machinenbau_Deutschland 38 4 Buy credits C_Level_Machinenbau…" at bounding box center [513, 199] width 924 height 355
click at [253, 71] on icon "actions" at bounding box center [253, 72] width 9 height 9
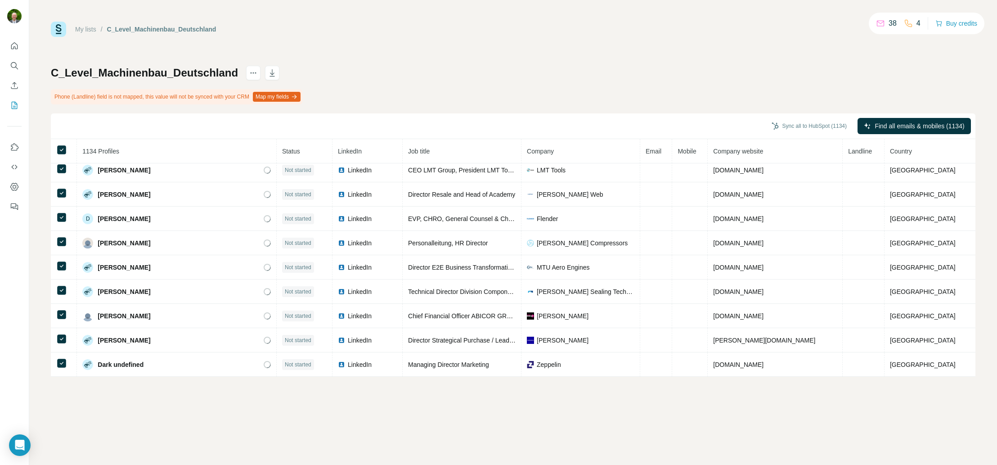
scroll to position [5131, 0]
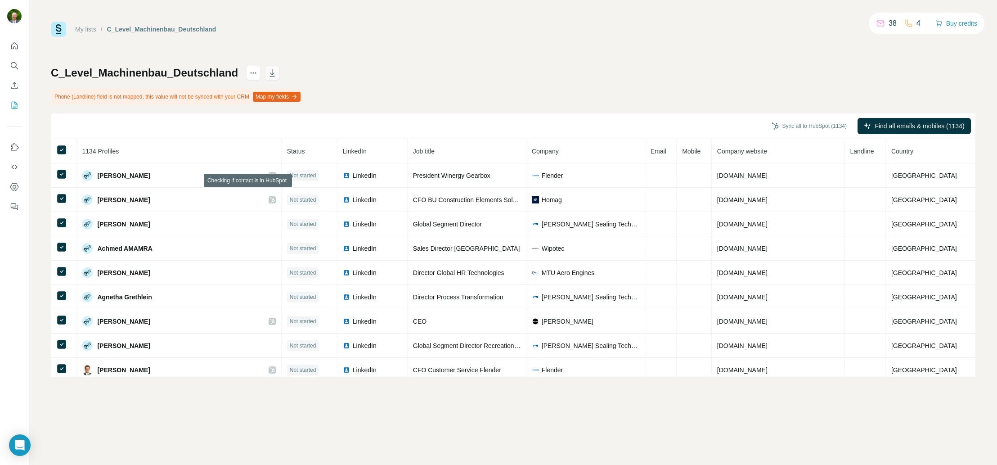
click at [270, 71] on icon "button" at bounding box center [271, 72] width 5 height 7
